Goal: Information Seeking & Learning: Learn about a topic

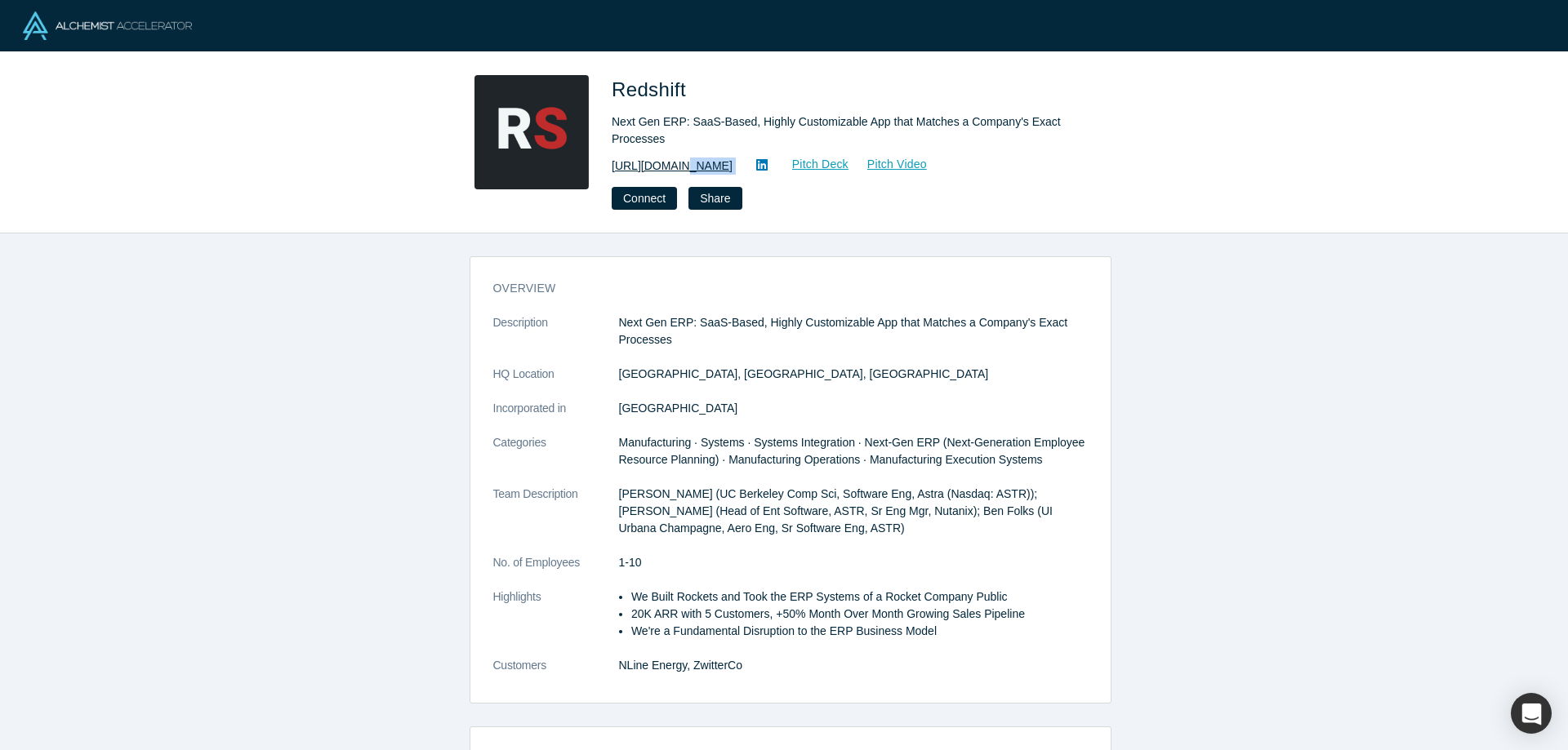
copy div "thruline.co/ Pitch Deck Pitch Video Connect Share"
drag, startPoint x: 744, startPoint y: 172, endPoint x: 678, endPoint y: 171, distance: 66.0
click at [678, 171] on div "https://www.thruline.co/ Pitch Deck Pitch Video" at bounding box center [840, 166] width 457 height 20
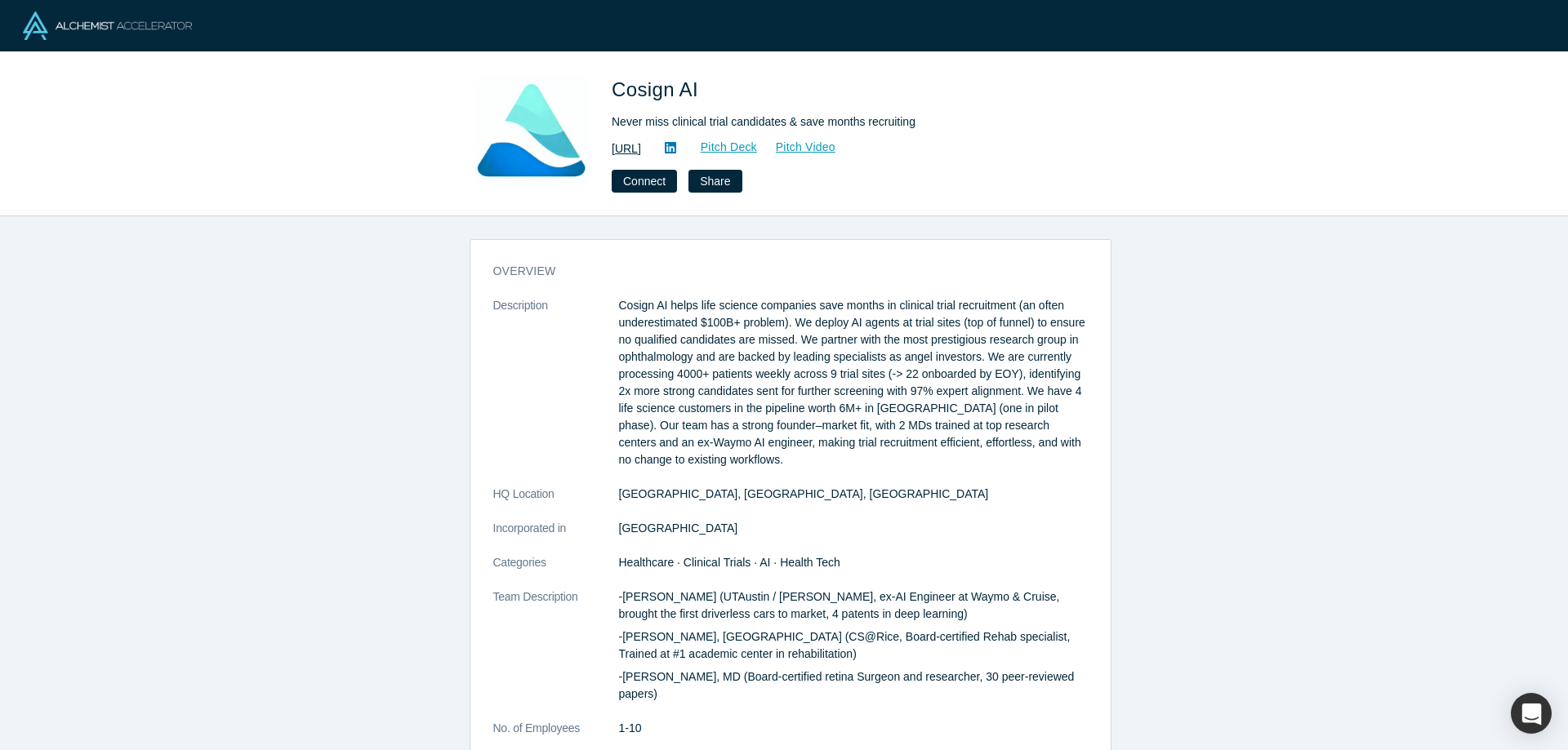
copy div "co-sign.ai/ Pitch Deck Pitch Video Connect Share"
drag, startPoint x: 713, startPoint y: 147, endPoint x: 648, endPoint y: 148, distance: 65.0
click at [648, 148] on div "https://co-sign.ai/ Pitch Deck Pitch Video" at bounding box center [840, 149] width 457 height 20
click at [641, 151] on link "https://co-sign.ai/" at bounding box center [626, 148] width 29 height 17
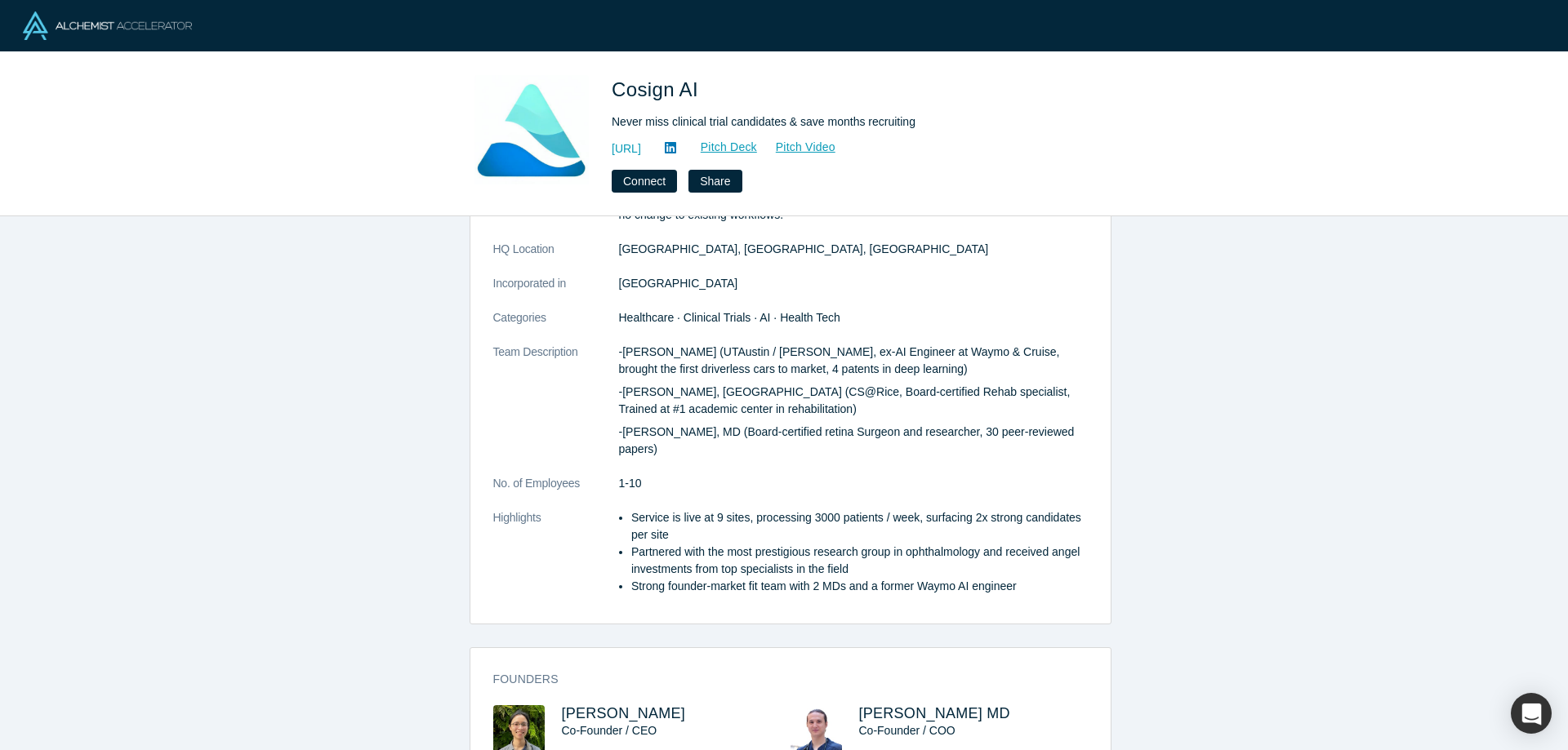
scroll to position [163, 0]
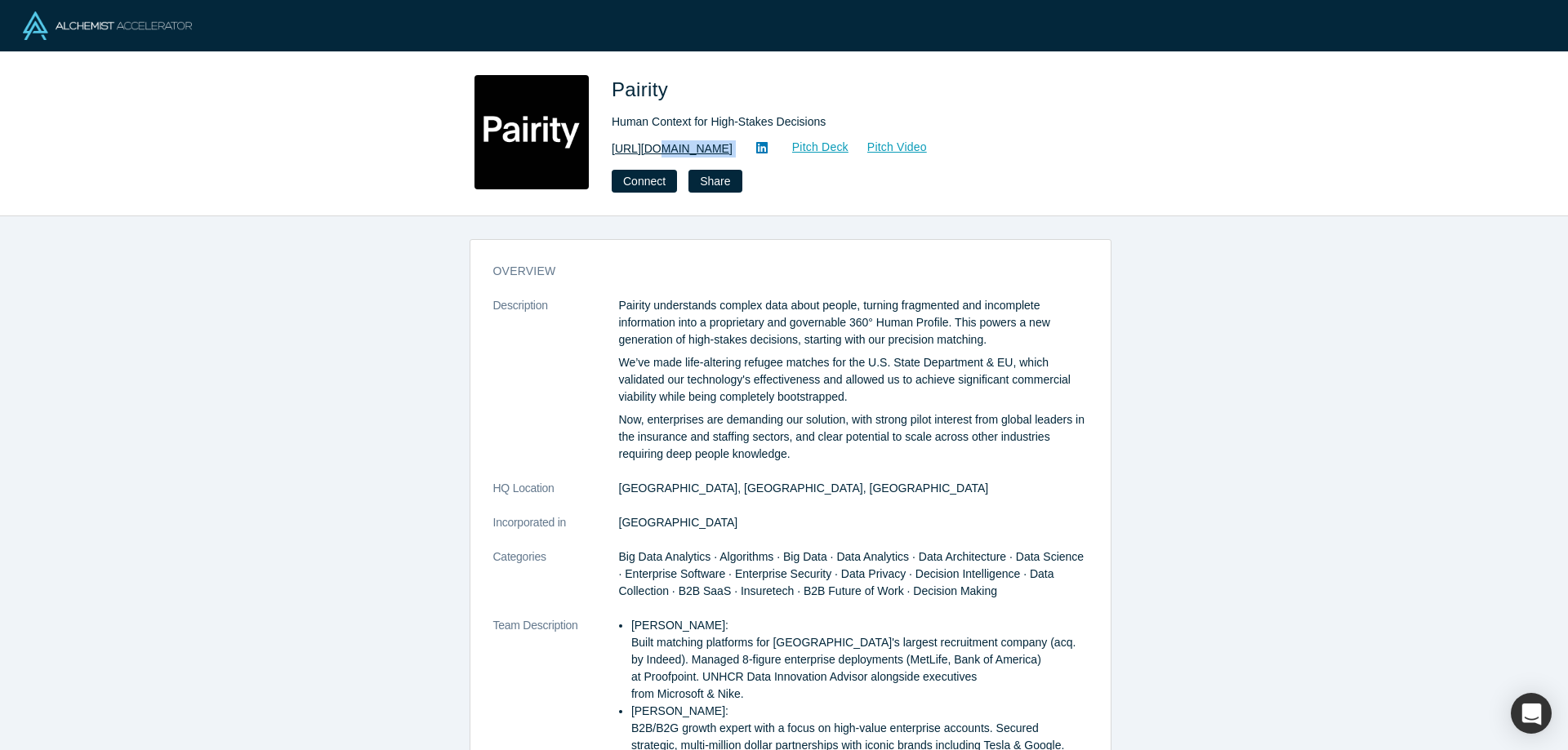
drag, startPoint x: 710, startPoint y: 148, endPoint x: 650, endPoint y: 151, distance: 60.1
click at [650, 151] on div "https://pairity.ca/ Pitch Deck Pitch Video" at bounding box center [840, 149] width 457 height 20
copy div "pairity.ca/ Pitch Deck Pitch Video Connect Share"
click at [664, 147] on link "https://pairity.ca/" at bounding box center [672, 148] width 121 height 17
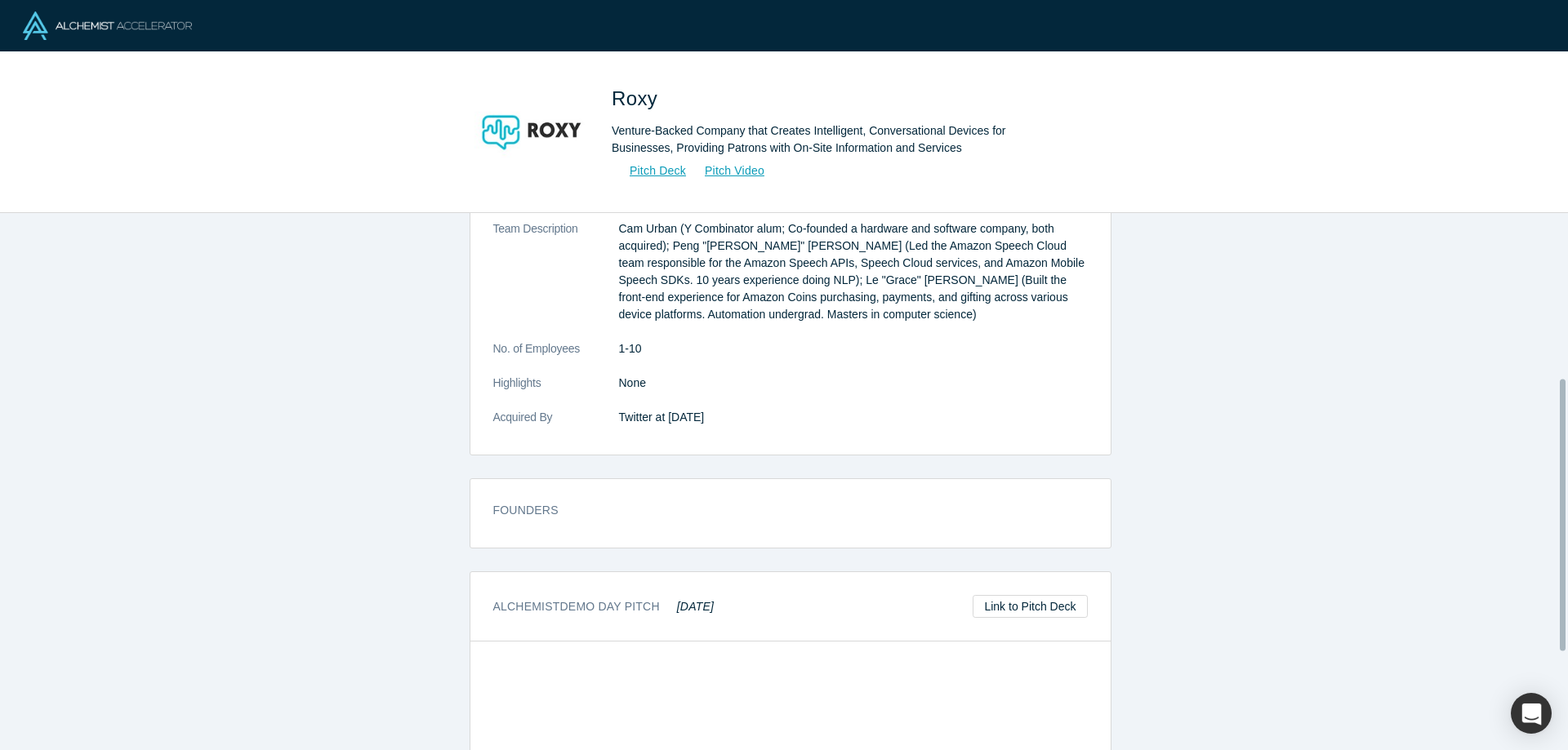
scroll to position [327, 0]
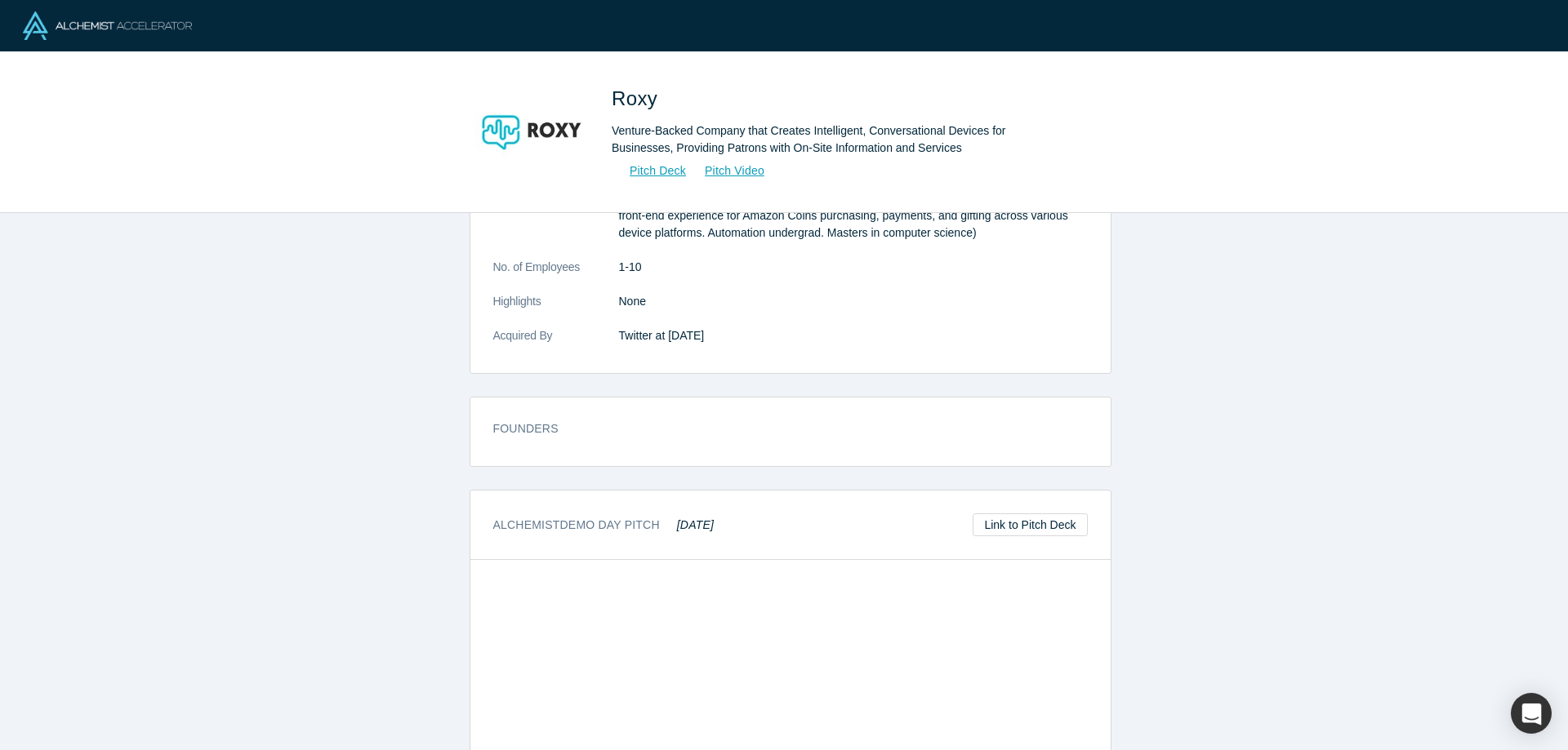
click at [632, 335] on dd "Twitter at Mar 28, 2019" at bounding box center [853, 336] width 469 height 17
click at [631, 335] on dd "Twitter at Mar 28, 2019" at bounding box center [853, 336] width 469 height 17
copy dd "Twitter"
drag, startPoint x: 636, startPoint y: 135, endPoint x: 842, endPoint y: 136, distance: 206.0
click at [842, 136] on div "Venture-Backed Company that Creates Intelligent, Conversational Devices for Bus…" at bounding box center [840, 140] width 457 height 35
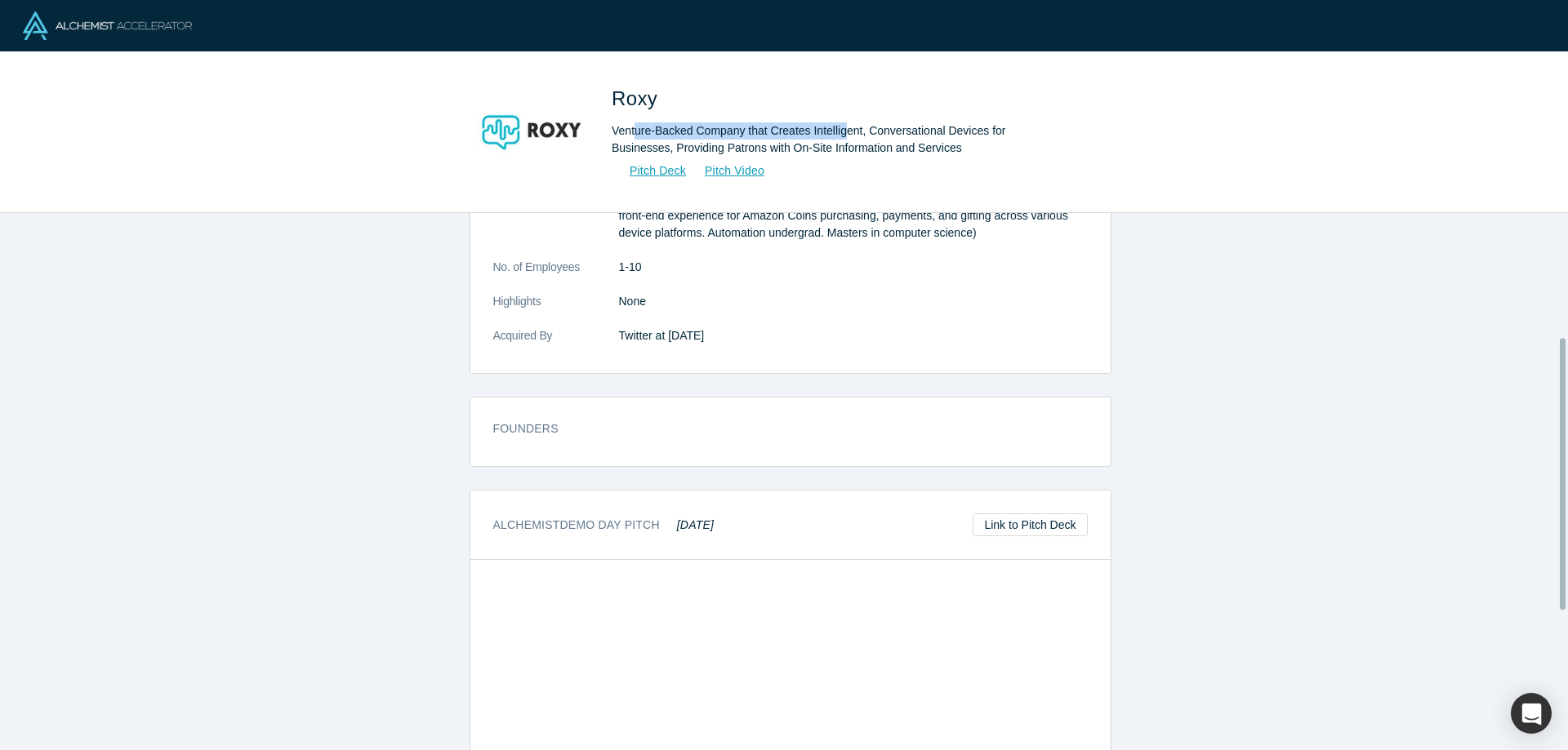
scroll to position [0, 0]
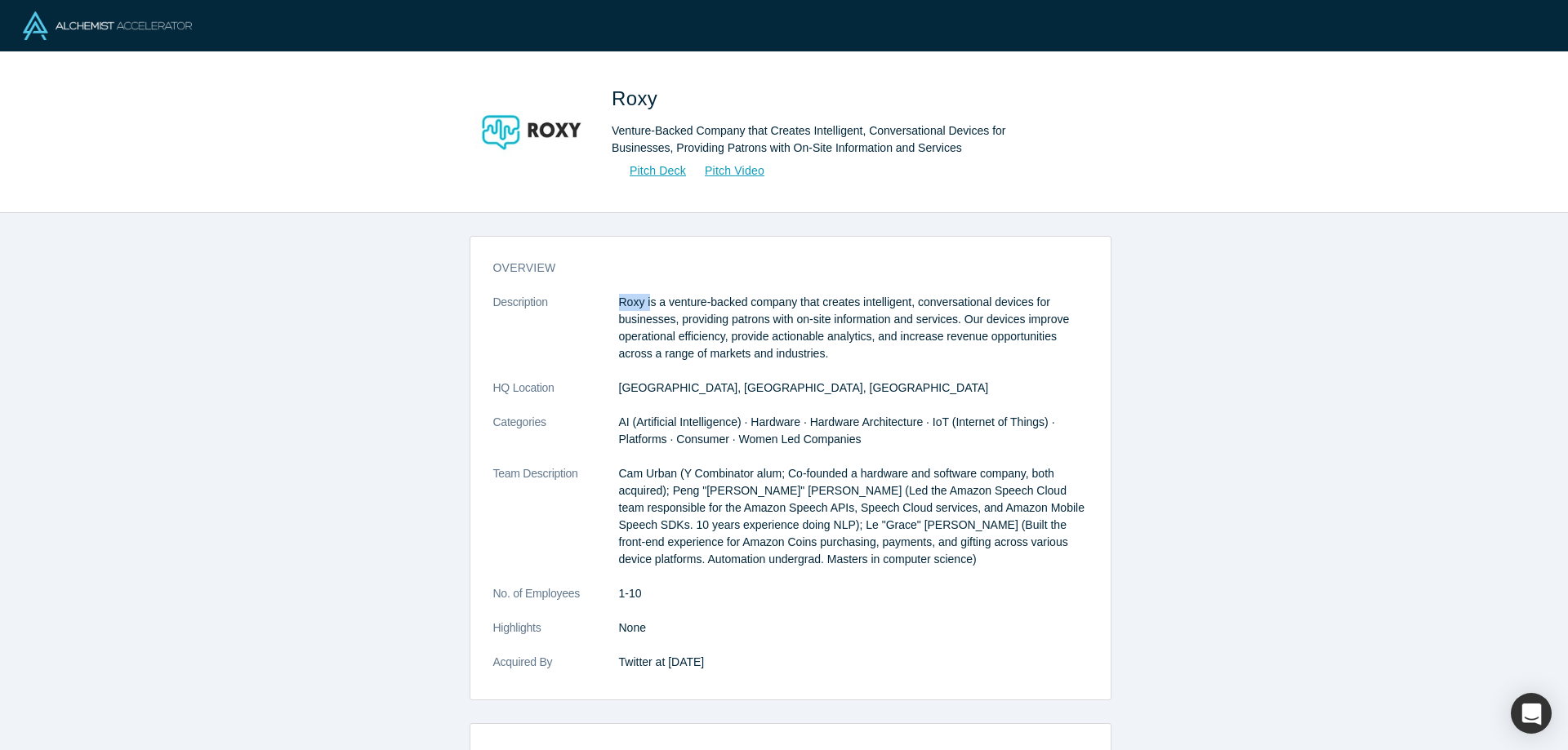
drag, startPoint x: 611, startPoint y: 305, endPoint x: 641, endPoint y: 301, distance: 30.3
click at [641, 301] on dl "Description Roxy is a venture-backed company that creates intelligent, conversa…" at bounding box center [790, 491] width 595 height 394
copy dl "Roxy i"
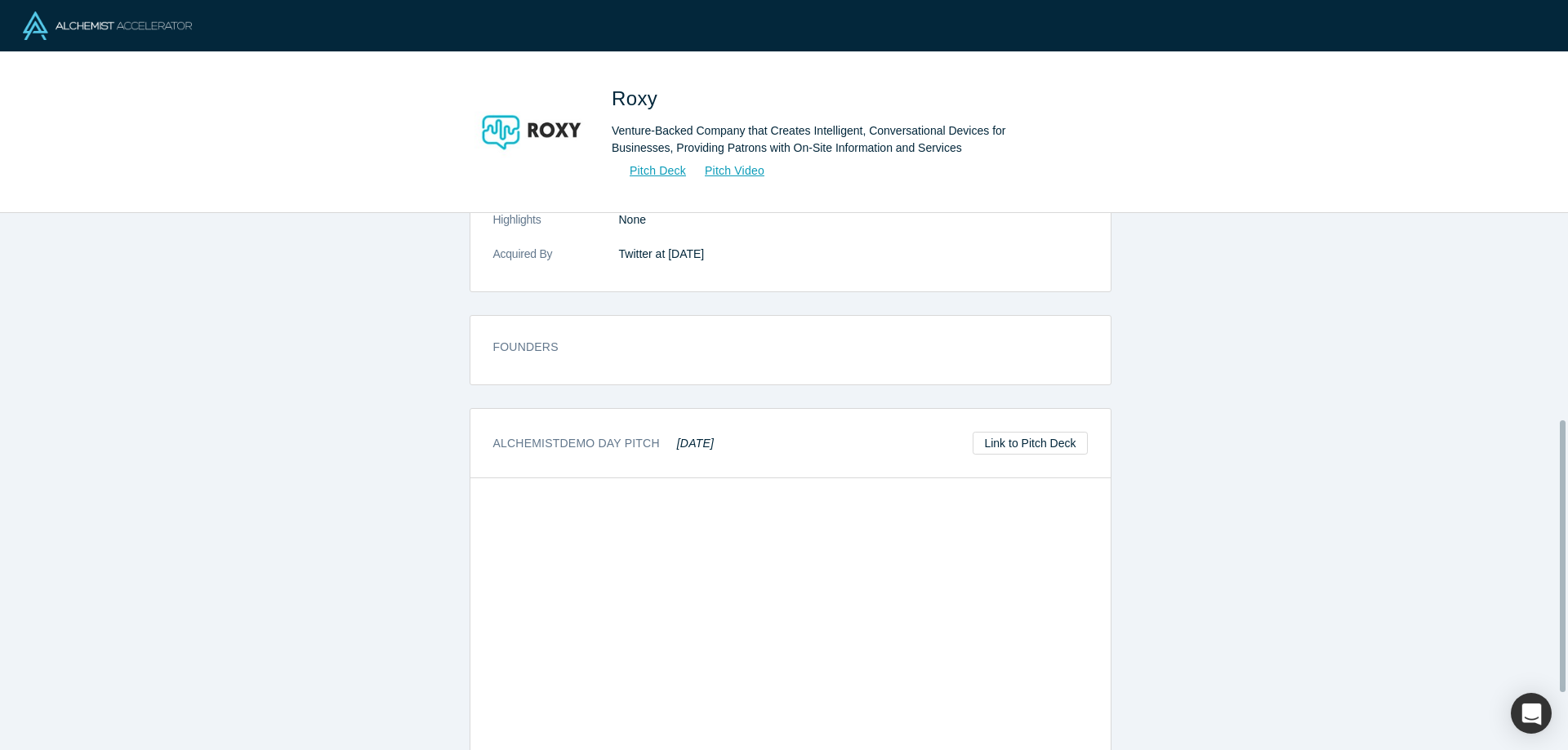
scroll to position [520, 0]
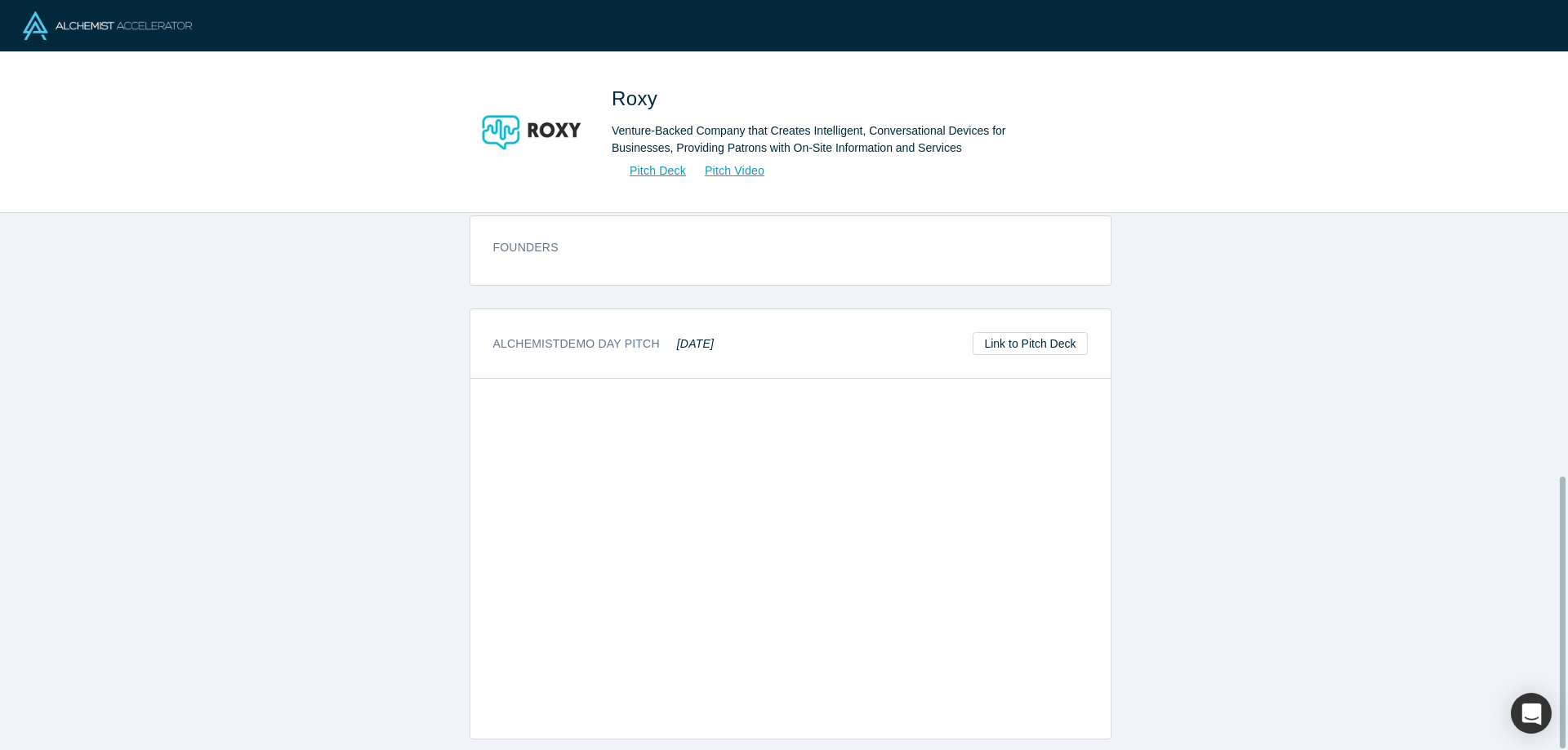
copy dl "Roxy i"
drag, startPoint x: 605, startPoint y: 94, endPoint x: 673, endPoint y: 84, distance: 68.7
click at [674, 91] on div "Roxy Venture-Backed Company that Creates Intelligent, Conversational Devices fo…" at bounding box center [784, 133] width 642 height 115
copy span "Roxy"
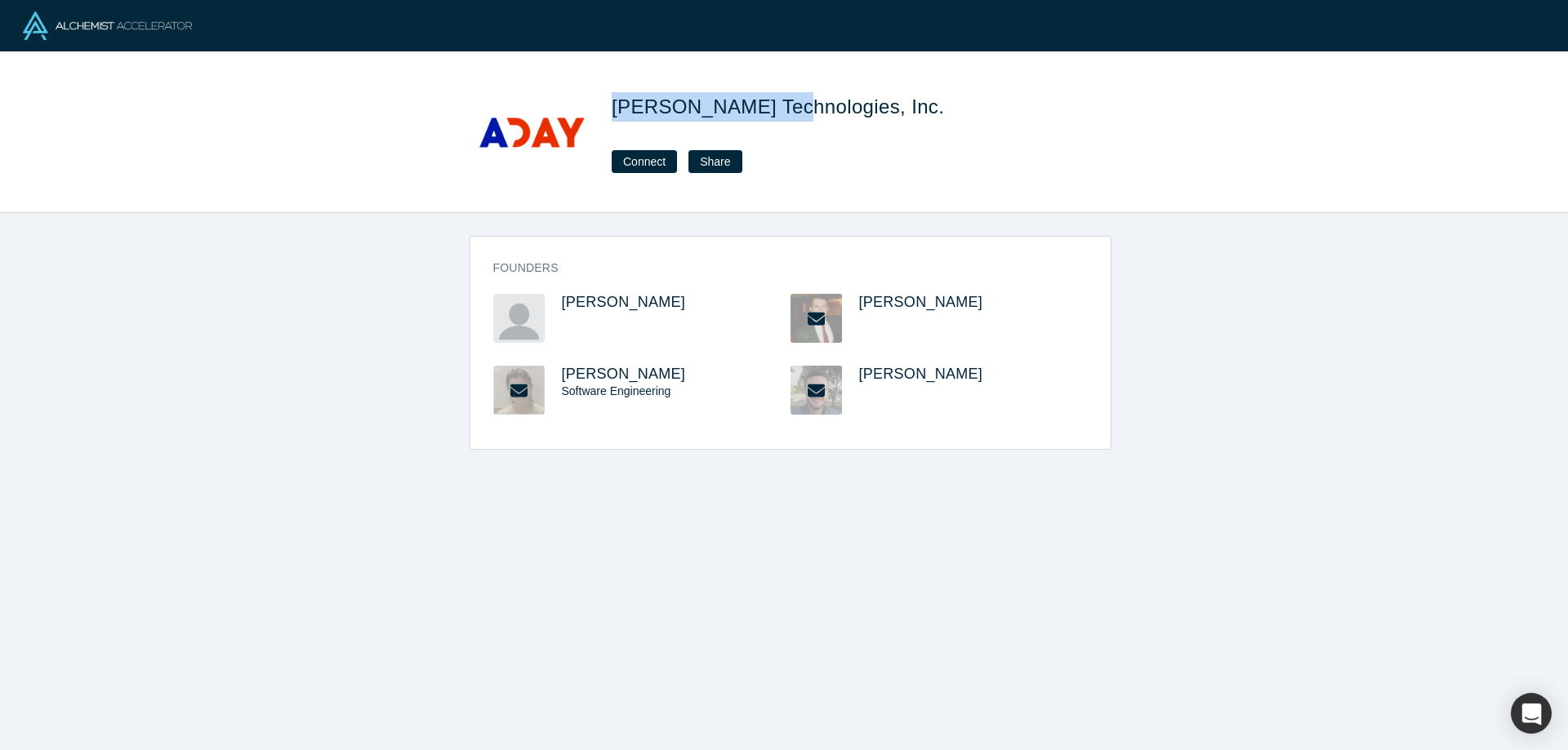
drag, startPoint x: 610, startPoint y: 106, endPoint x: 780, endPoint y: 108, distance: 170.0
click at [780, 108] on div "[PERSON_NAME] Technologies, Inc. Connect Share" at bounding box center [784, 133] width 642 height 115
copy span "[PERSON_NAME] Technologies"
click at [542, 125] on img at bounding box center [532, 133] width 115 height 115
click at [644, 161] on button "Connect" at bounding box center [645, 161] width 66 height 23
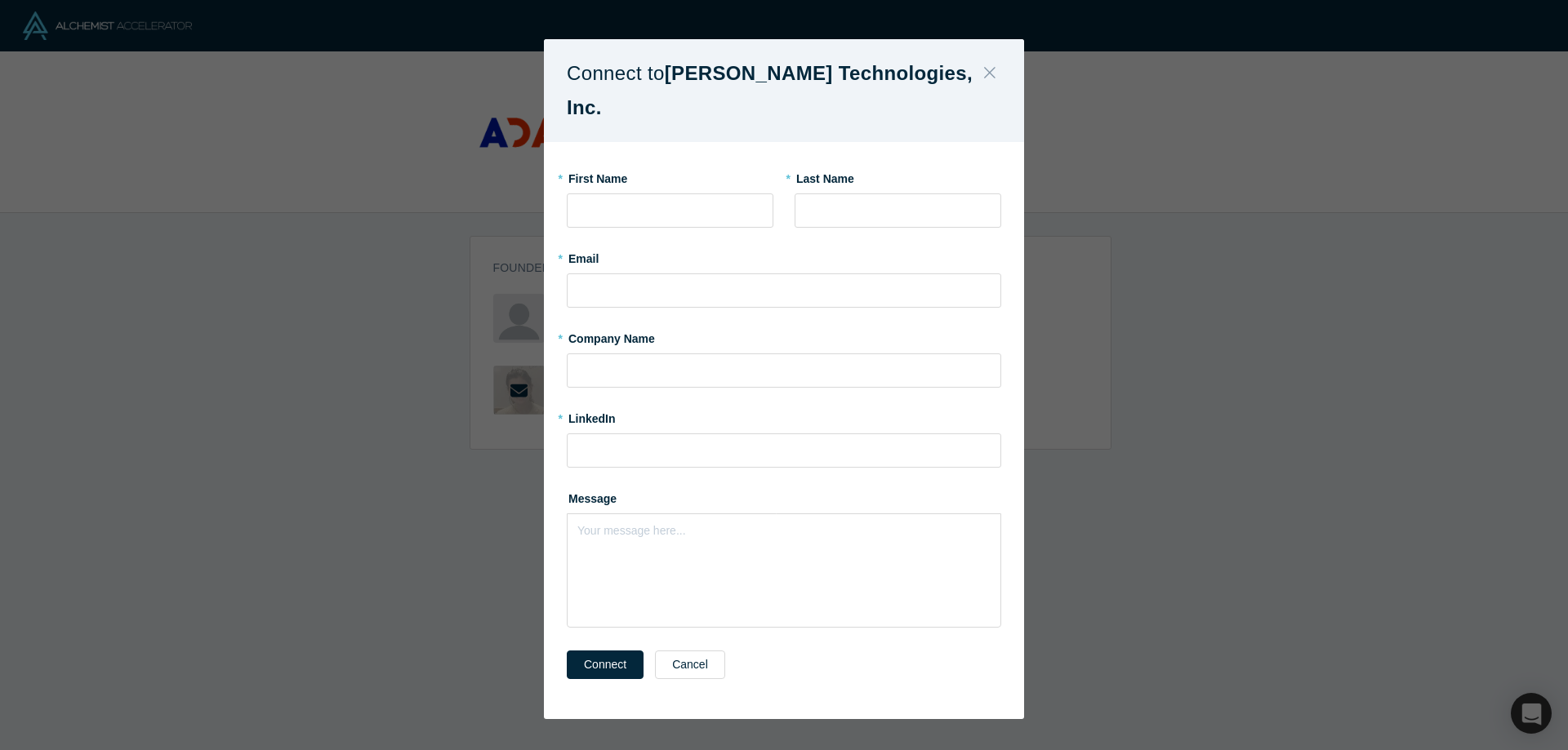
click at [986, 81] on icon "Close" at bounding box center [990, 73] width 12 height 18
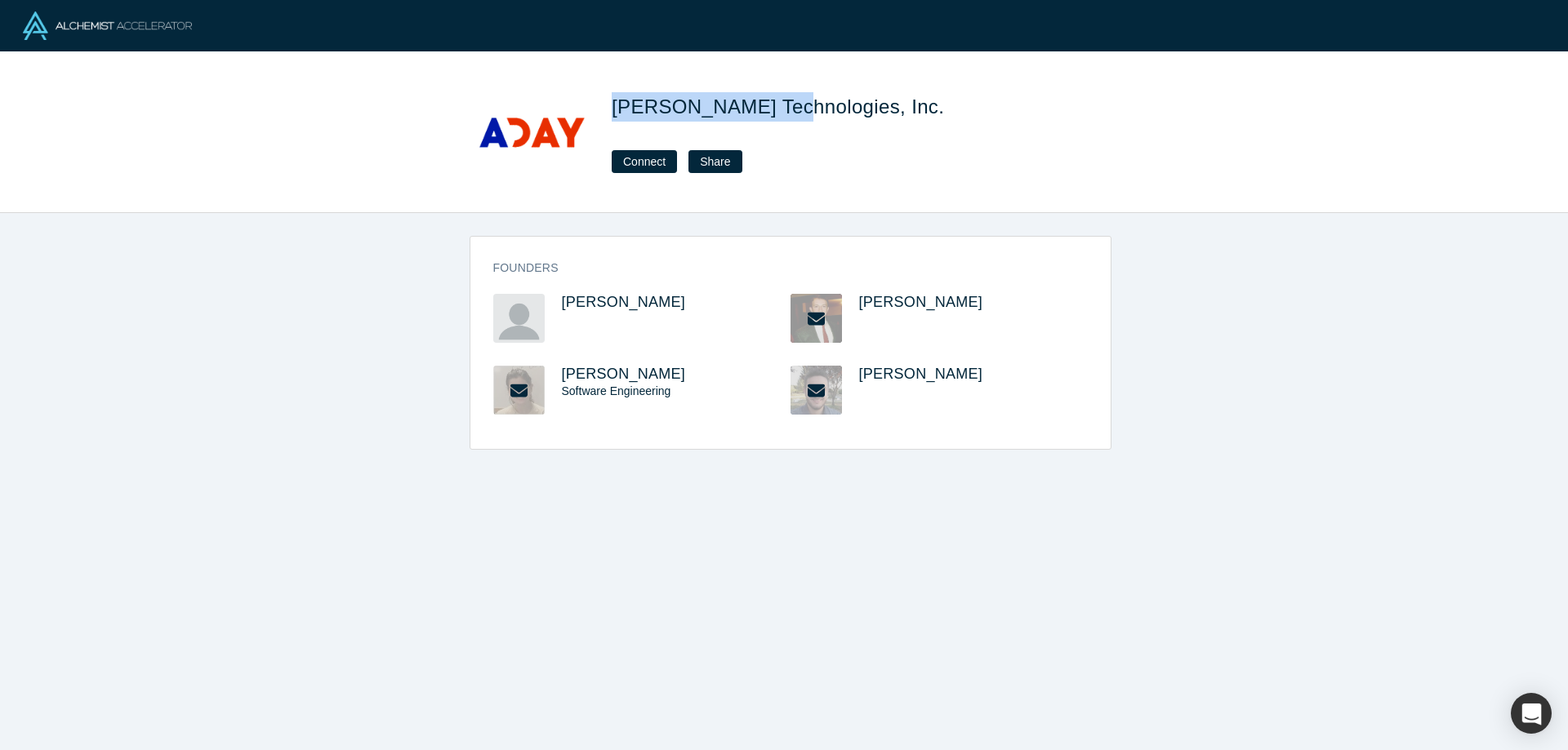
copy span "Aday Technologies"
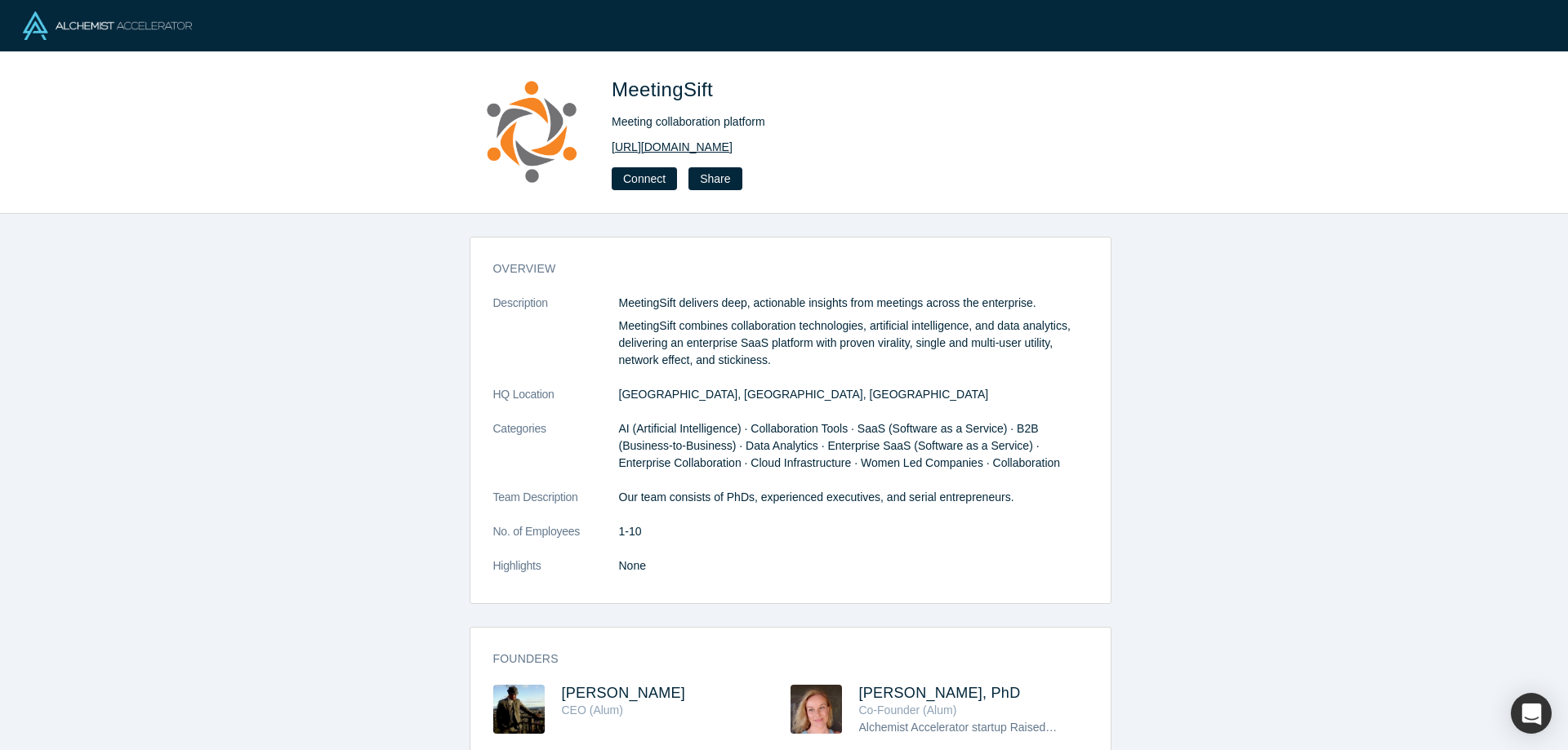
drag, startPoint x: 790, startPoint y: 155, endPoint x: 671, endPoint y: 153, distance: 119.0
click at [671, 153] on div "http://www.meetingsift.com" at bounding box center [840, 147] width 457 height 17
copy link "meetingsift.com"
drag, startPoint x: 733, startPoint y: 91, endPoint x: 607, endPoint y: 100, distance: 126.3
click at [607, 100] on div "MeetingSift Meeting collaboration platform http://www.meetingsift.com Connect S…" at bounding box center [784, 133] width 642 height 115
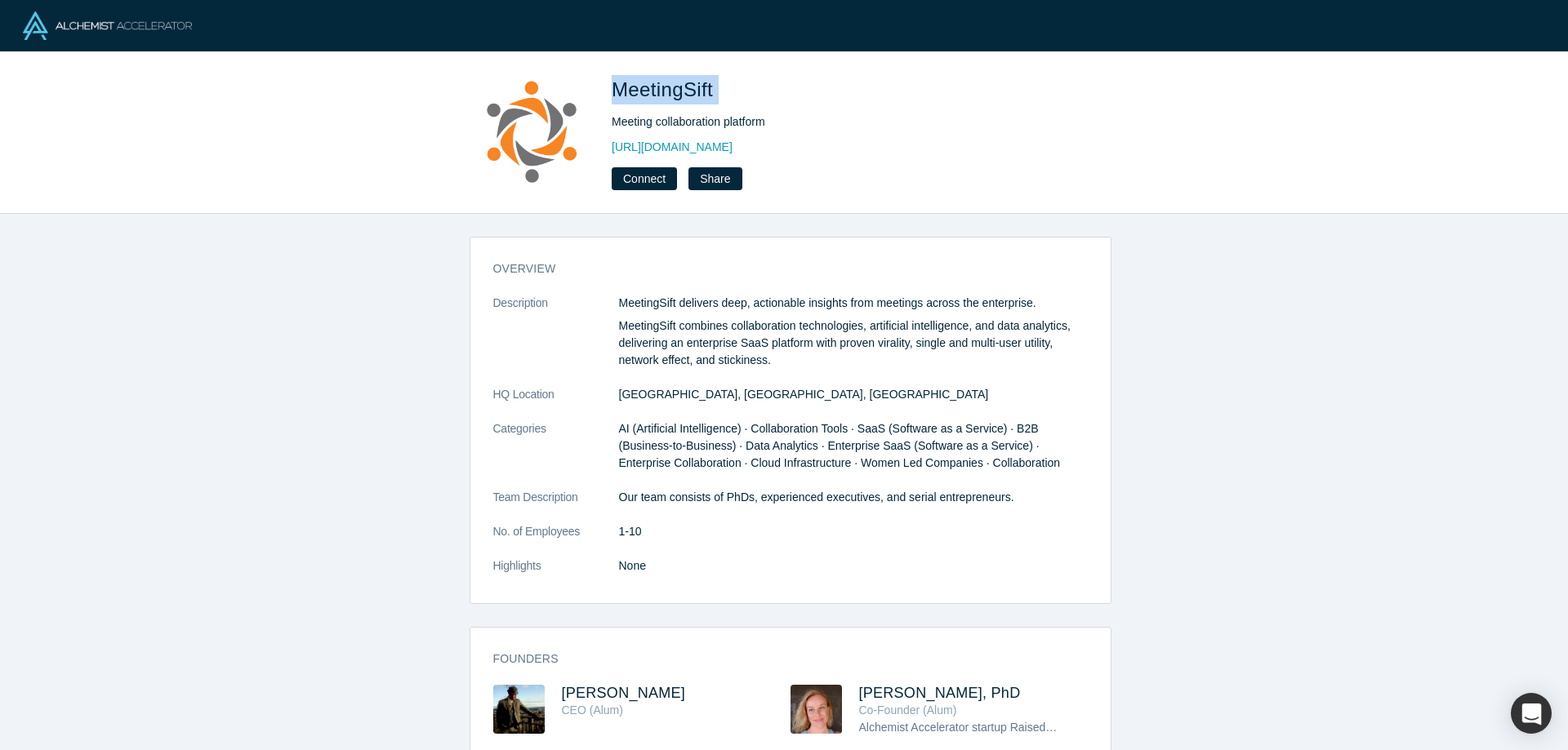
copy span "MeetingSift"
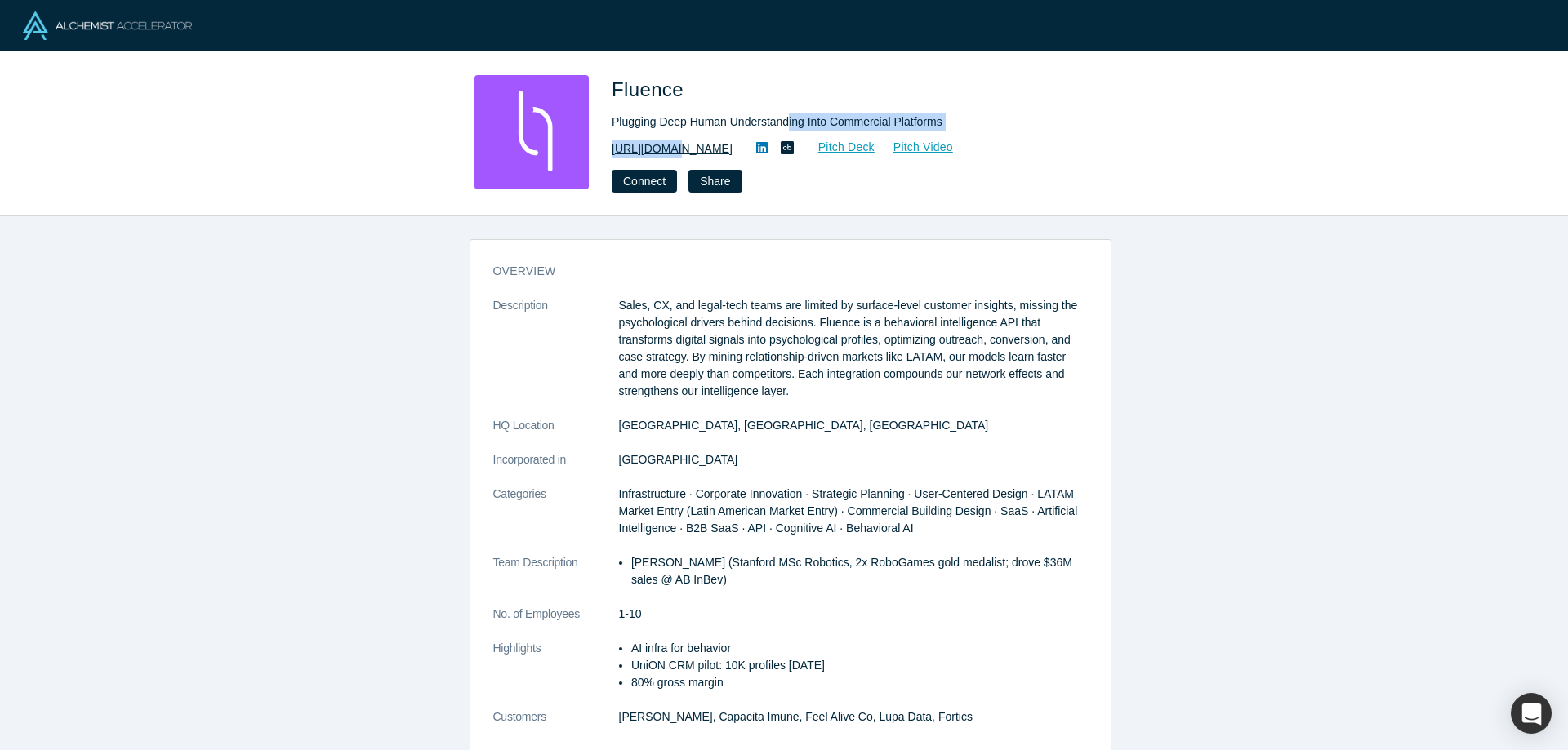
drag, startPoint x: 786, startPoint y: 133, endPoint x: 672, endPoint y: 149, distance: 115.1
click at [672, 149] on div "Fluence Plugging Deep Human Understanding Into Commercial Platforms https://www…" at bounding box center [840, 134] width 457 height 117
click at [769, 171] on div "Connect Share" at bounding box center [840, 181] width 457 height 23
click at [733, 150] on link "https://www.fluenceinsights.com" at bounding box center [672, 148] width 121 height 17
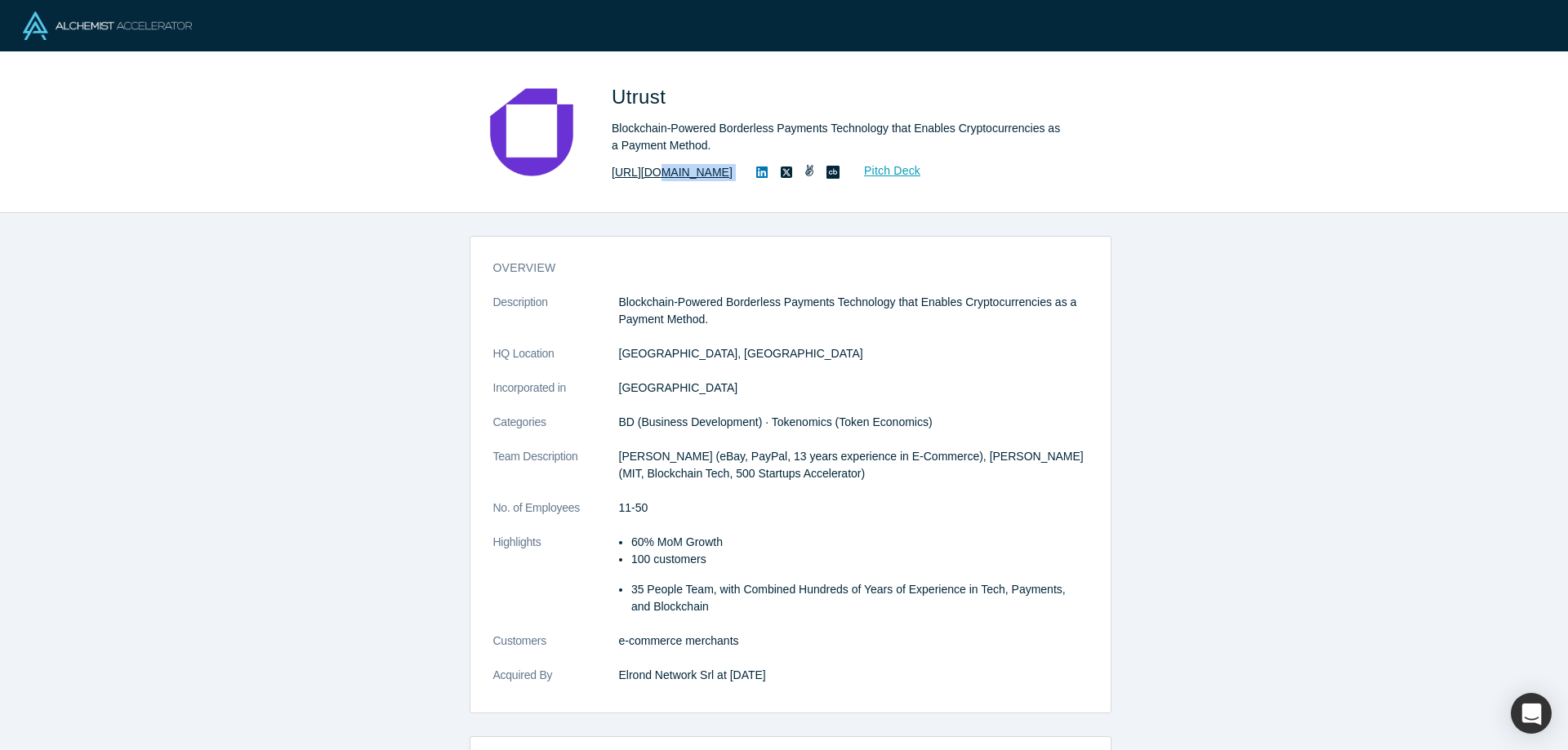
drag, startPoint x: 711, startPoint y: 172, endPoint x: 648, endPoint y: 177, distance: 63.2
click at [648, 177] on div "[URL][DOMAIN_NAME] Pitch Deck" at bounding box center [840, 173] width 457 height 20
copy div "[DOMAIN_NAME] Pitch Deck"
click at [671, 167] on link "[URL][DOMAIN_NAME]" at bounding box center [672, 172] width 121 height 17
click at [675, 175] on link "[URL][DOMAIN_NAME]" at bounding box center [672, 172] width 121 height 17
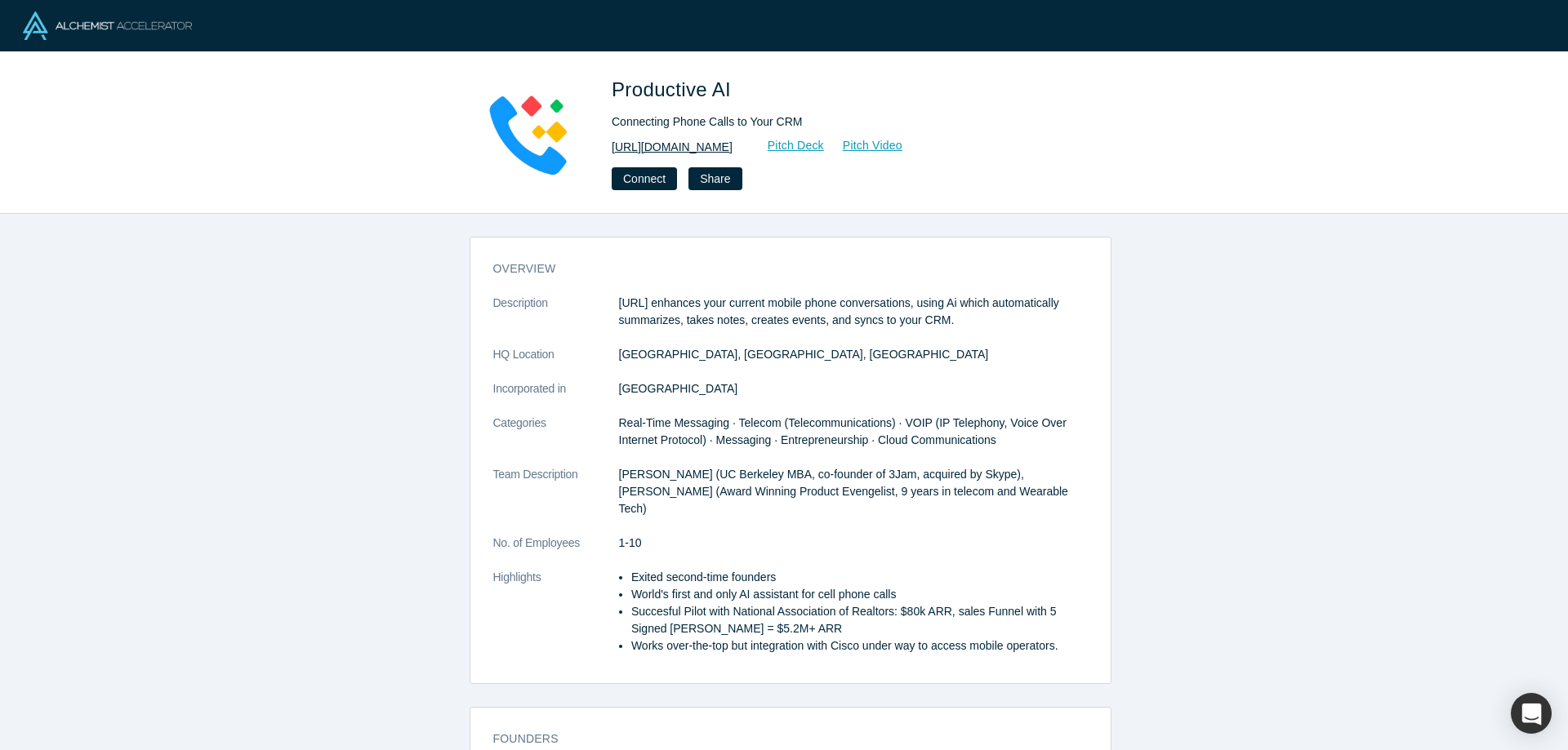
click at [692, 147] on link "[URL][DOMAIN_NAME]" at bounding box center [672, 147] width 121 height 17
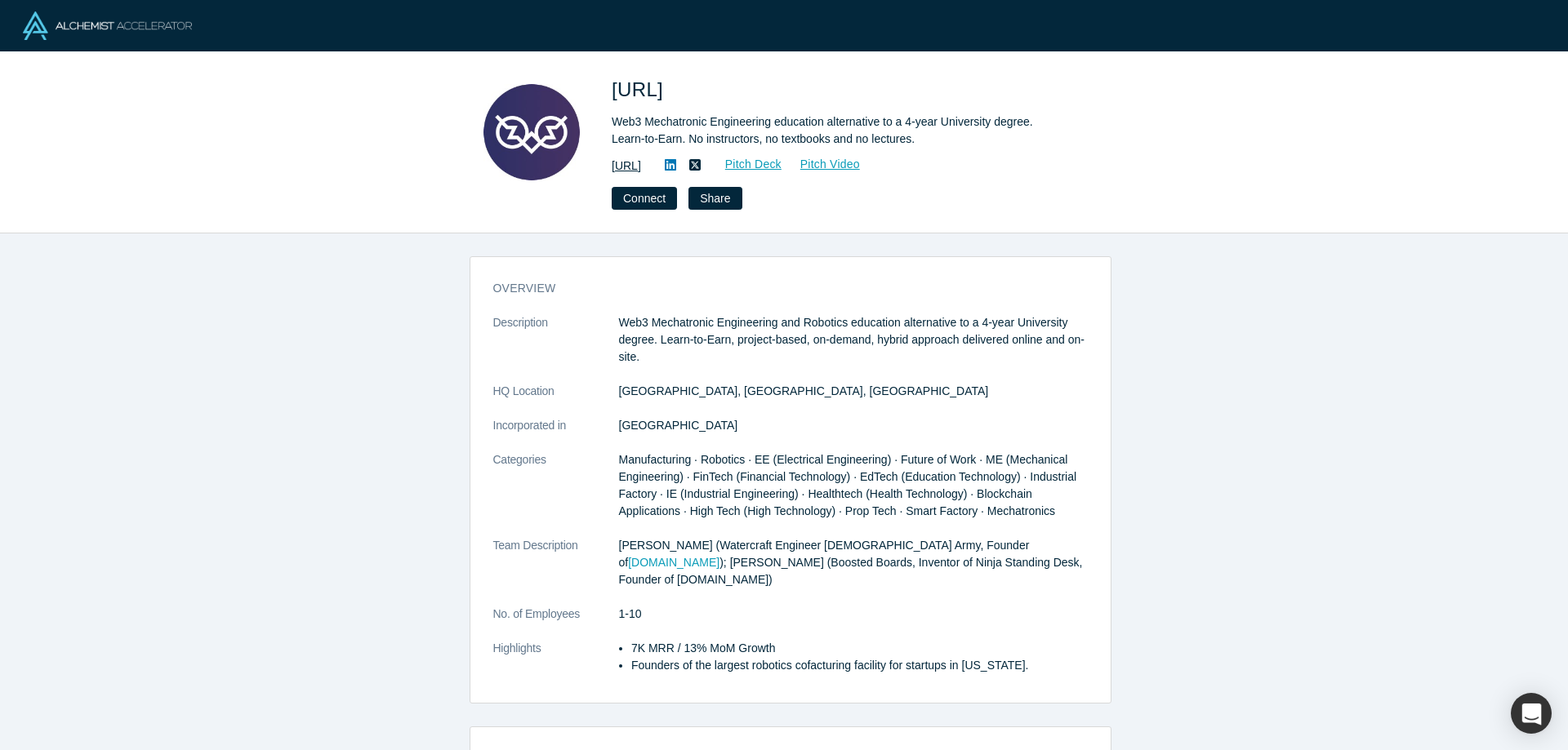
drag, startPoint x: 743, startPoint y: 167, endPoint x: 678, endPoint y: 167, distance: 65.0
click at [678, 167] on div "[URL] Pitch Deck Pitch Video" at bounding box center [840, 166] width 457 height 20
copy div "[URL] Pitch Deck Pitch Video Connect Share"
click at [641, 170] on link "[URL]" at bounding box center [626, 166] width 29 height 17
